Goal: Check status: Check status

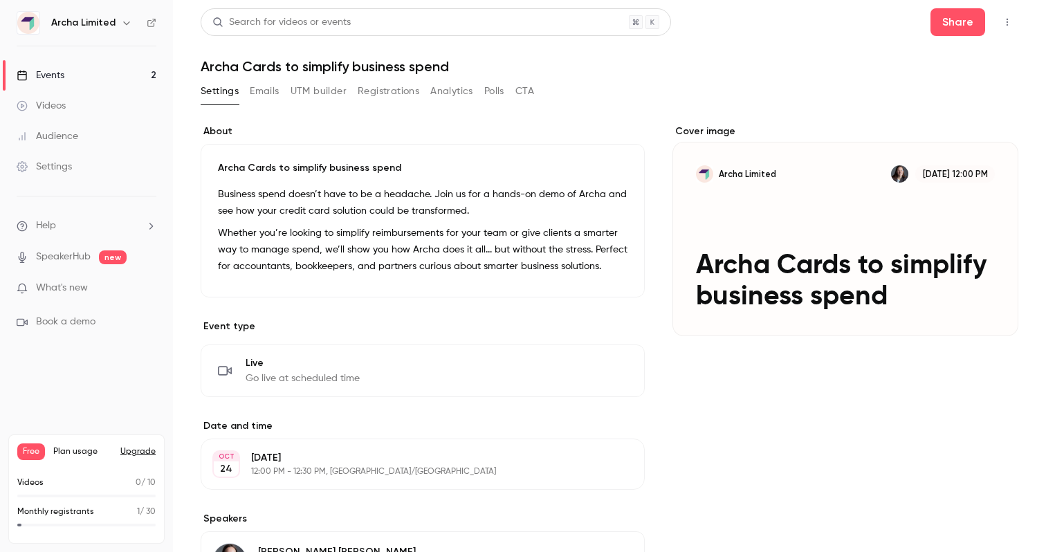
click at [402, 93] on button "Registrations" at bounding box center [389, 91] width 62 height 22
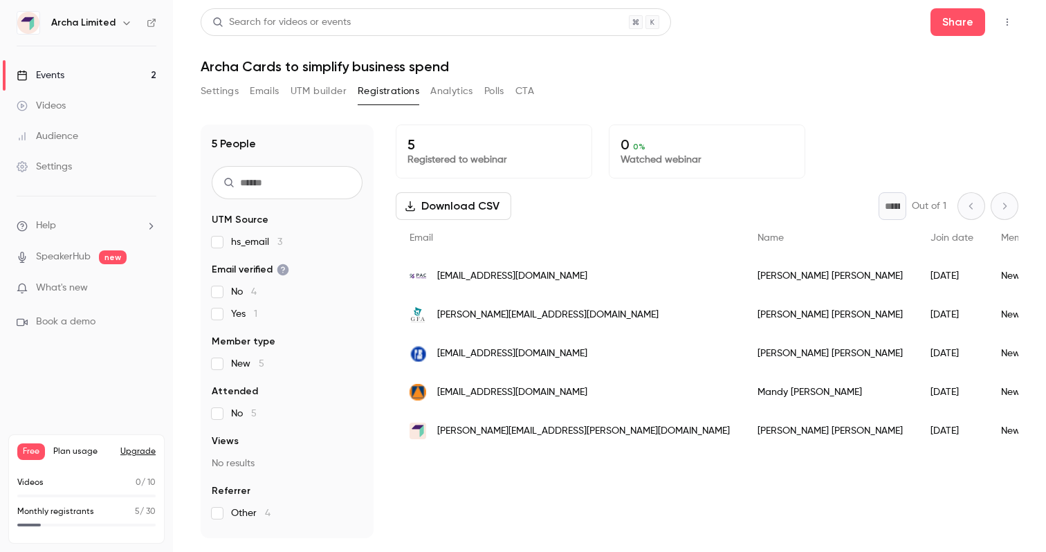
click at [528, 481] on div "5 Registered to webinar 0 0 % Watched webinar Download CSV * Out of 1 Email Nam…" at bounding box center [707, 331] width 622 height 414
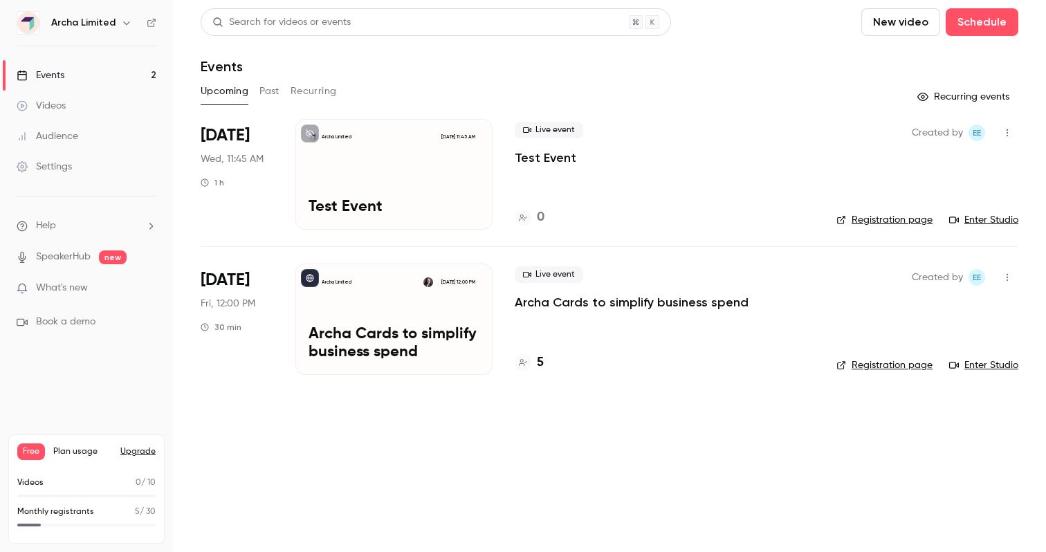
click at [378, 328] on p "Archa Cards to simplify business spend" at bounding box center [393, 344] width 171 height 36
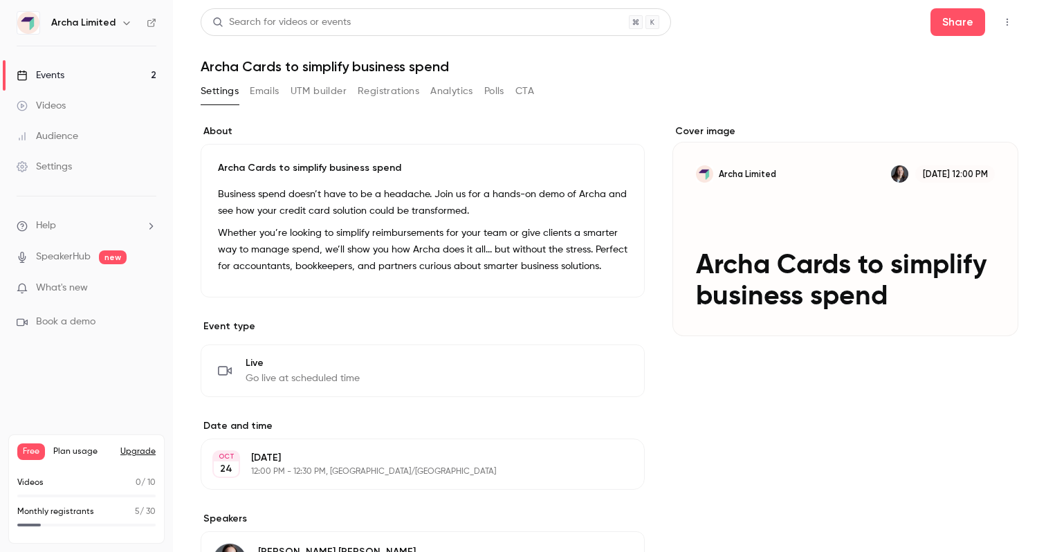
click at [380, 93] on button "Registrations" at bounding box center [389, 91] width 62 height 22
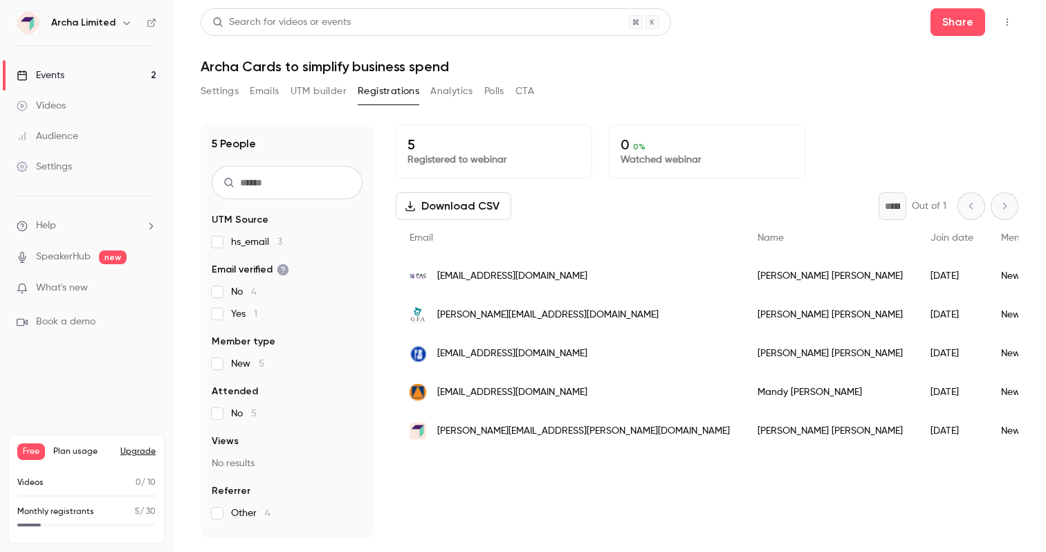
click at [232, 165] on div "5 People UTM Source hs_email 3 Email verified No 4 Yes 1 Member type New 5 Atte…" at bounding box center [287, 331] width 173 height 414
